Goal: Information Seeking & Learning: Learn about a topic

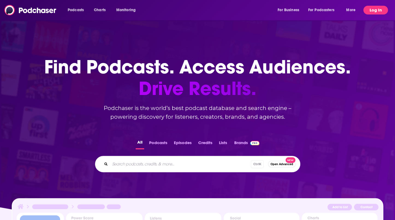
click at [379, 9] on button "Log In" at bounding box center [376, 10] width 25 height 9
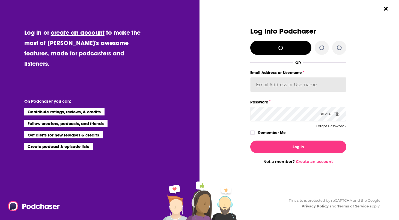
type input "mford"
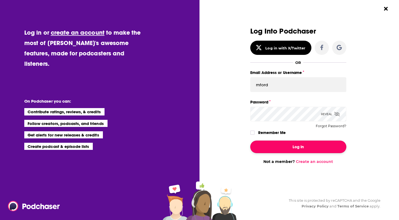
click at [303, 143] on button "Log In" at bounding box center [299, 147] width 96 height 13
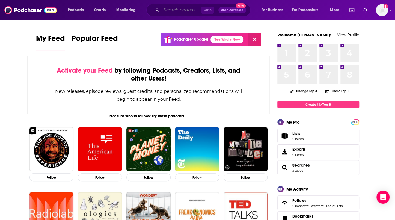
click at [175, 12] on input "Search podcasts, credits, & more..." at bounding box center [181, 10] width 40 height 9
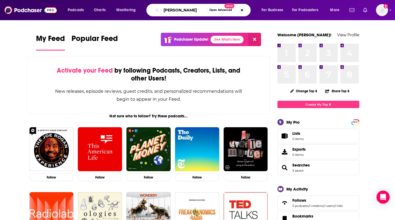
type input "[PERSON_NAME]"
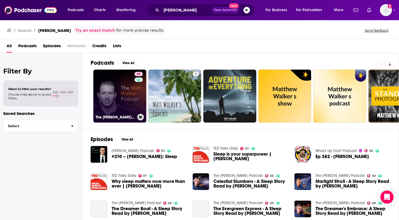
click at [112, 102] on link "69 The [PERSON_NAME] Podcast" at bounding box center [119, 96] width 53 height 53
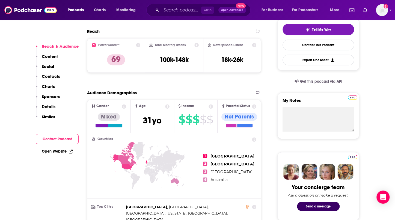
scroll to position [128, 0]
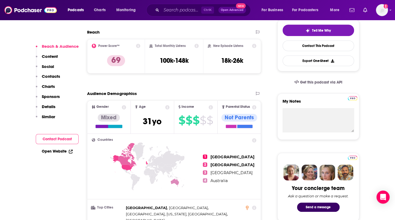
click at [198, 46] on icon at bounding box center [197, 46] width 4 height 4
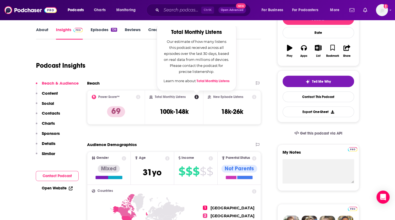
scroll to position [77, 0]
click at [257, 60] on div "Podcast Insights" at bounding box center [146, 63] width 221 height 28
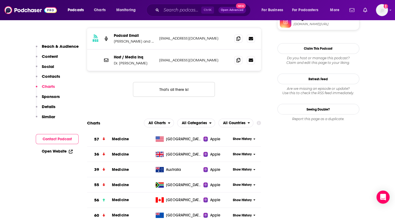
scroll to position [533, 0]
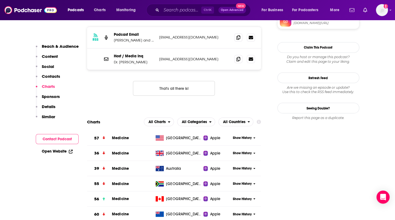
click at [254, 136] on icon at bounding box center [255, 137] width 2 height 3
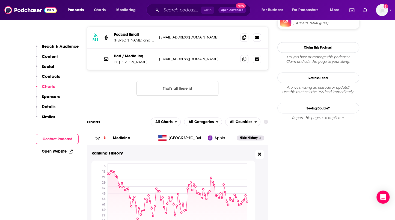
click at [261, 150] on button at bounding box center [259, 154] width 8 height 9
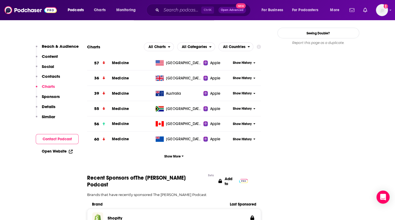
scroll to position [610, 0]
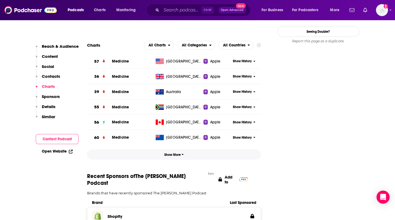
click at [180, 150] on button "Show More" at bounding box center [174, 155] width 174 height 10
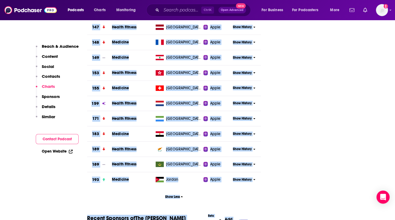
scroll to position [2207, 0]
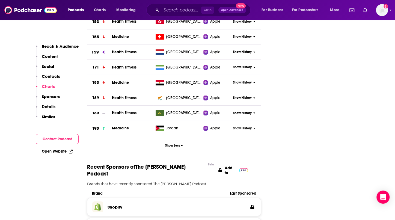
drag, startPoint x: 84, startPoint y: 69, endPoint x: 261, endPoint y: 104, distance: 180.4
click at [261, 104] on div "About Insights Episodes 136 Reviews Credits 1 Lists 4 Similar Podcast Insights …" at bounding box center [152, 180] width 250 height 4568
copy div "Charts All Charts All Categories All Countries"
